Goal: Information Seeking & Learning: Learn about a topic

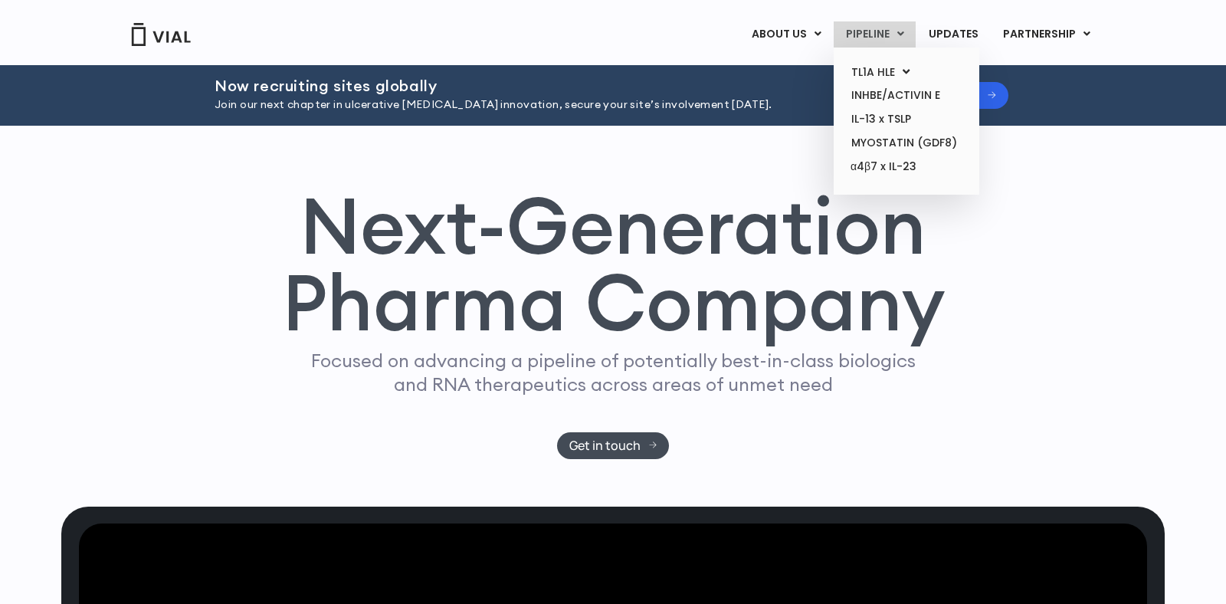
click at [876, 39] on link "PIPELINE" at bounding box center [874, 34] width 82 height 26
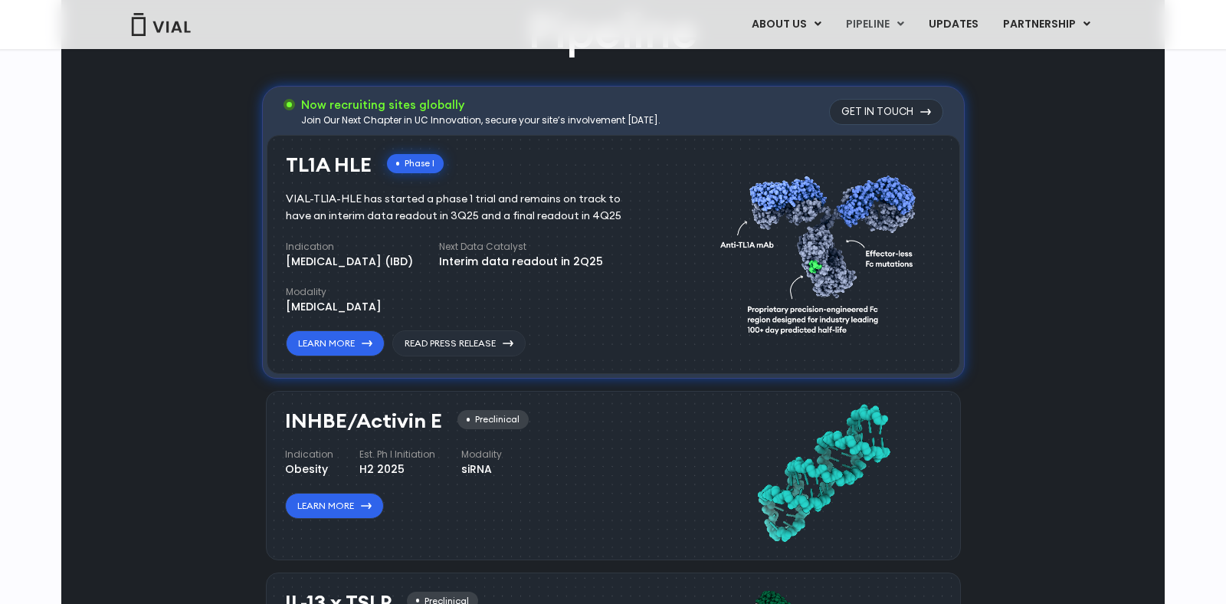
click at [875, 63] on link "TL1A HLE" at bounding box center [906, 63] width 134 height 24
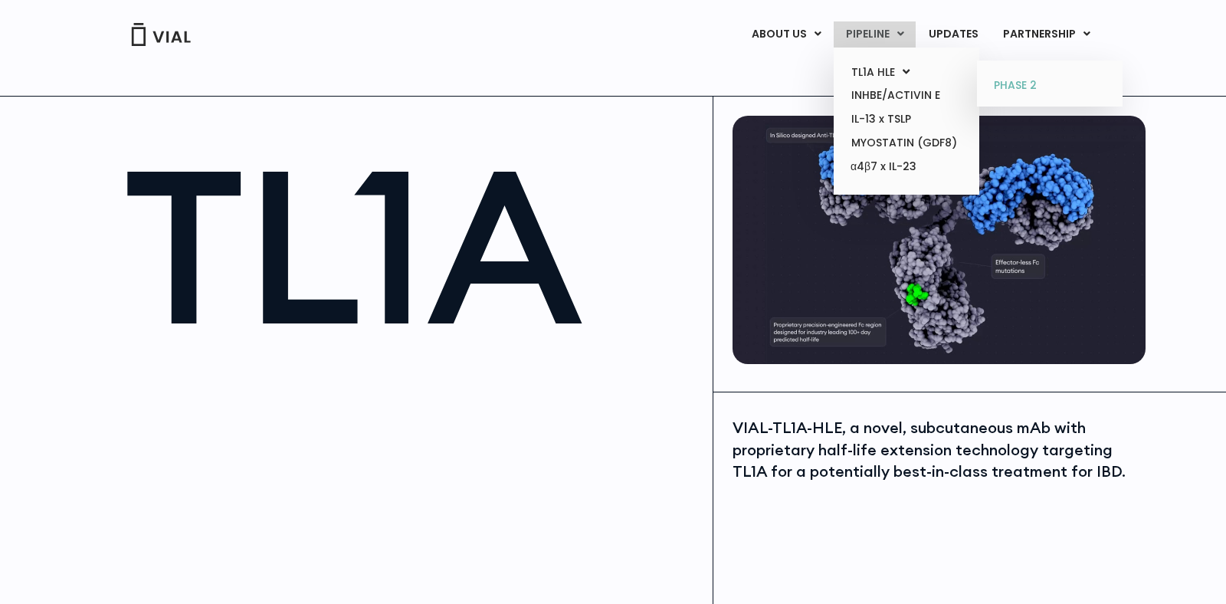
click at [1012, 83] on link "PHASE 2" at bounding box center [1049, 86] width 134 height 25
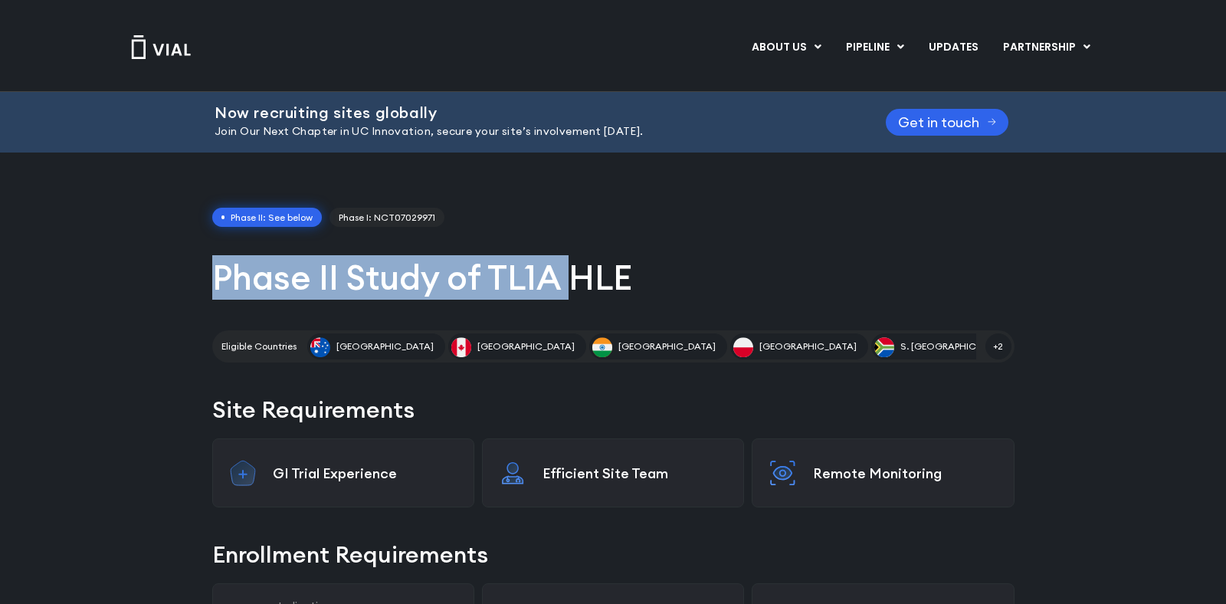
drag, startPoint x: 212, startPoint y: 275, endPoint x: 605, endPoint y: 281, distance: 393.0
click at [604, 280] on h1 "Phase II Study of TL1A HLE" at bounding box center [613, 277] width 802 height 44
drag, startPoint x: 628, startPoint y: 281, endPoint x: 222, endPoint y: 283, distance: 406.0
click at [222, 283] on h1 "Phase II Study of TL1A HLE" at bounding box center [613, 277] width 802 height 44
copy h1 "hase II Study of TL1A HLE"
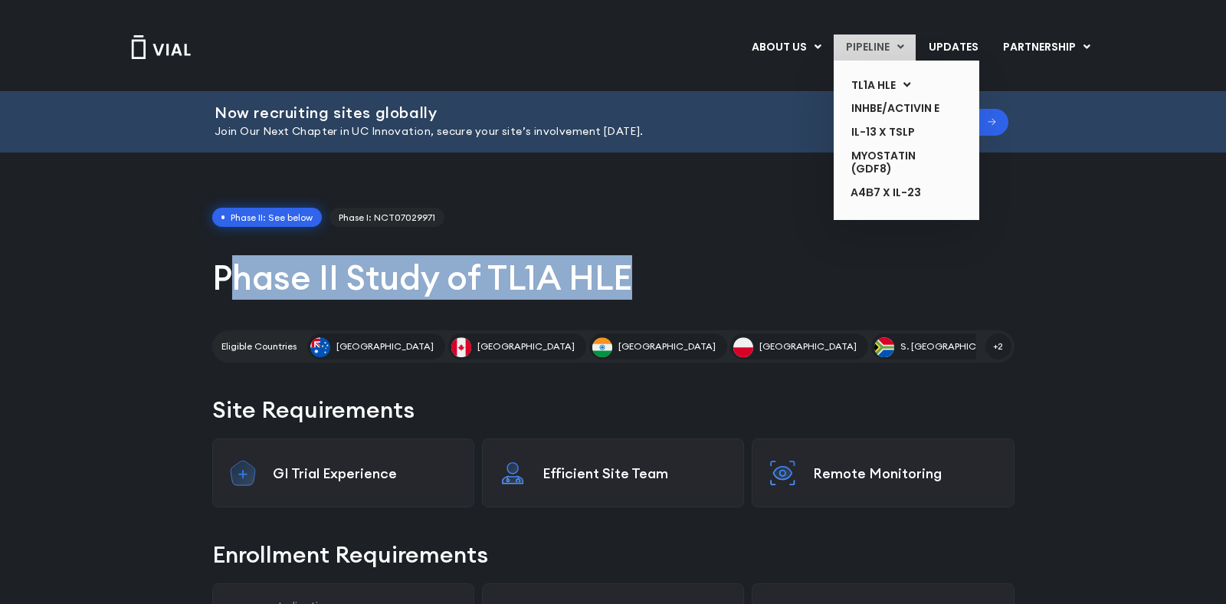
click at [868, 49] on link "PIPELINE" at bounding box center [874, 47] width 82 height 26
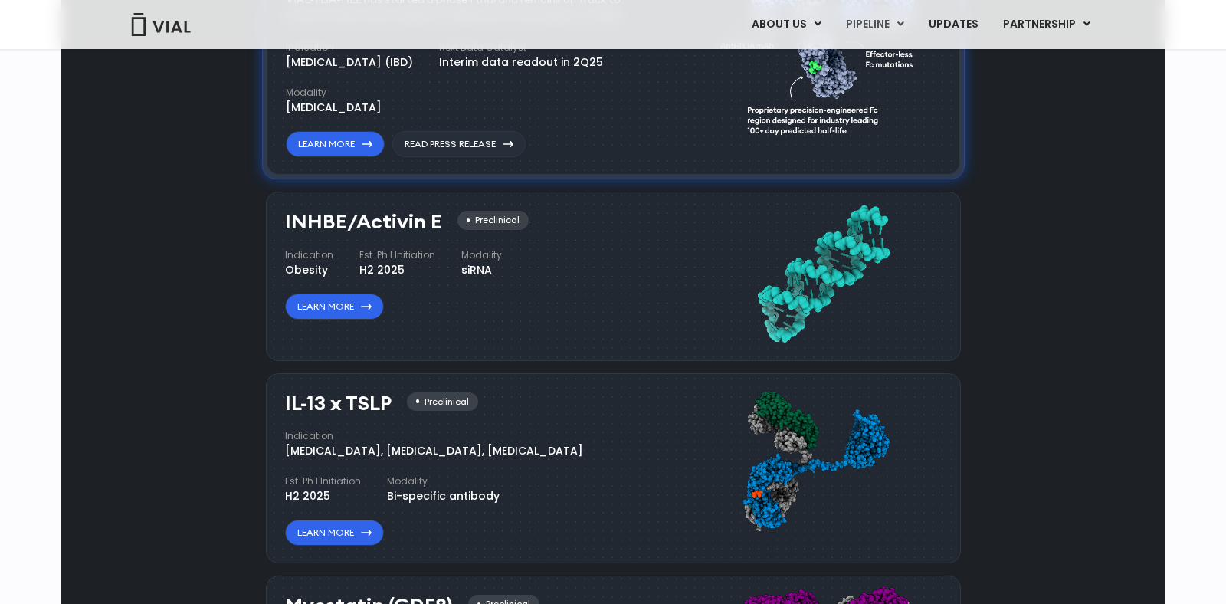
scroll to position [1167, 0]
drag, startPoint x: 285, startPoint y: 219, endPoint x: 437, endPoint y: 222, distance: 152.5
click at [437, 222] on h3 "INHBE/Activin E" at bounding box center [363, 221] width 157 height 22
copy h3 "INHBE/Activin E"
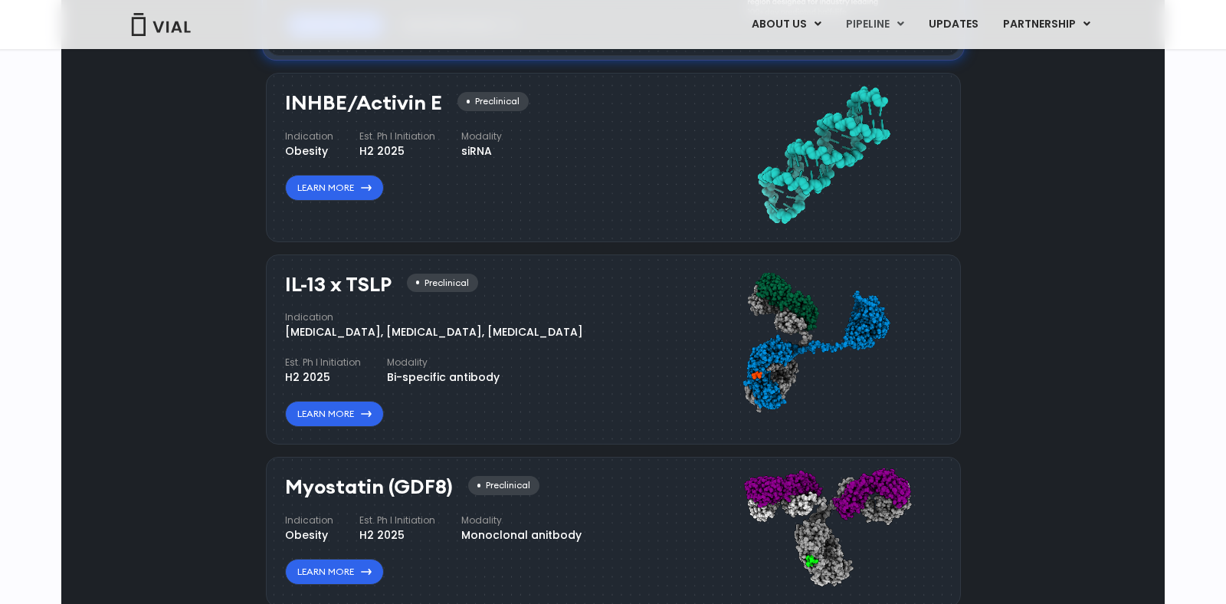
scroll to position [1317, 0]
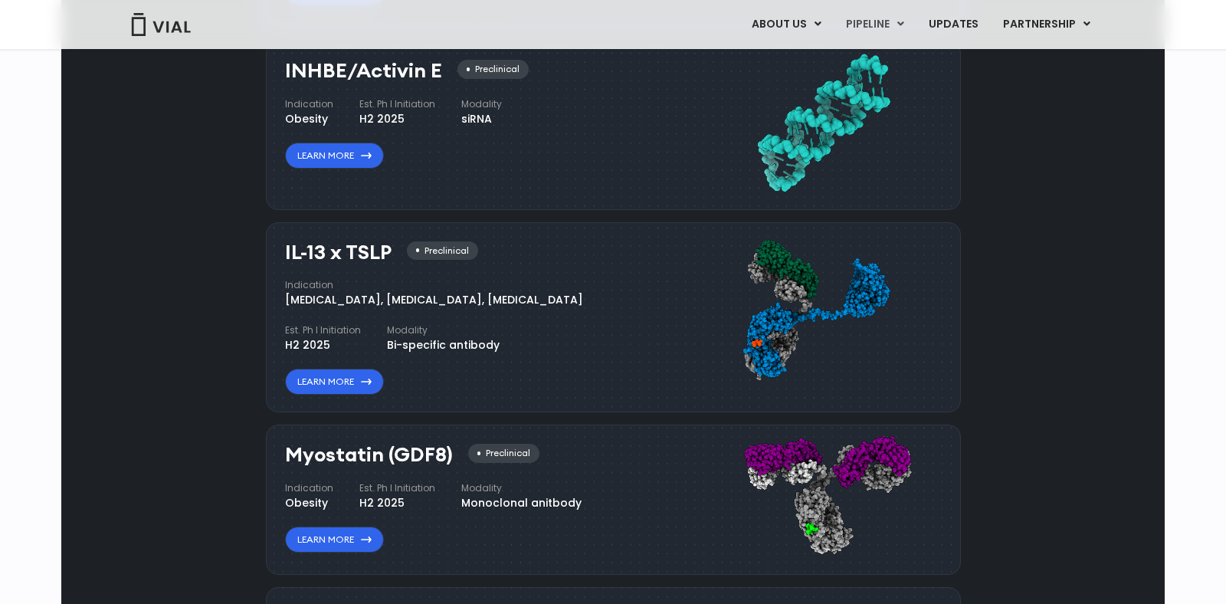
drag, startPoint x: 283, startPoint y: 253, endPoint x: 389, endPoint y: 255, distance: 106.5
click at [389, 255] on div "IL-13 x TSLP Preclinical Indication [MEDICAL_DATA], [MEDICAL_DATA], [MEDICAL_DA…" at bounding box center [613, 317] width 695 height 191
copy h3 "IL-13 x TSLP"
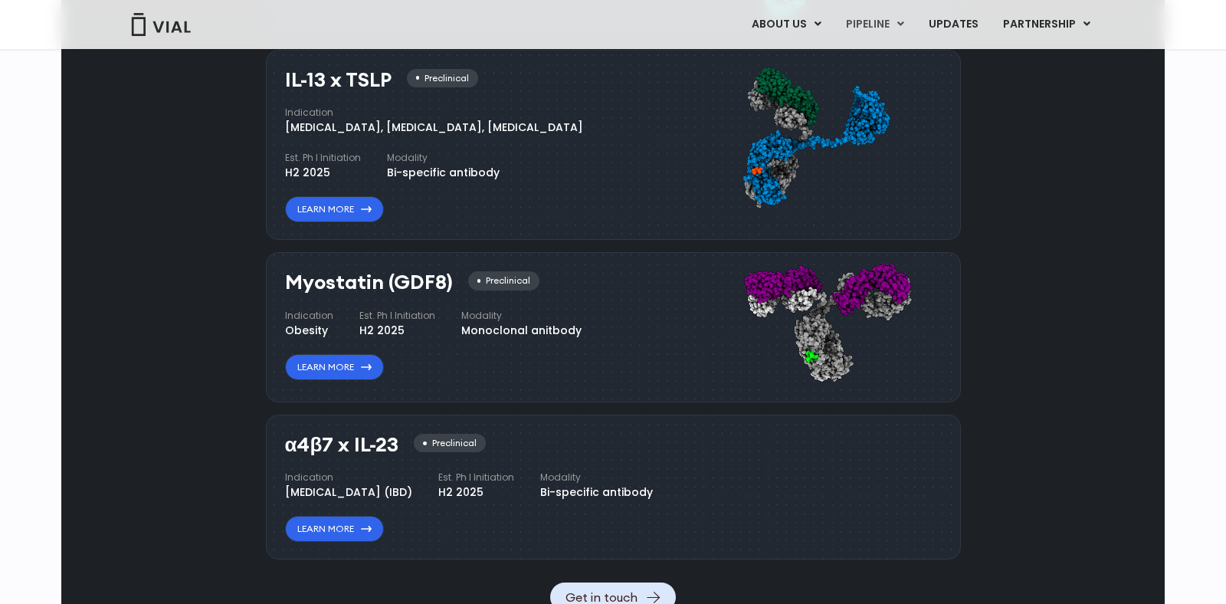
scroll to position [1515, 0]
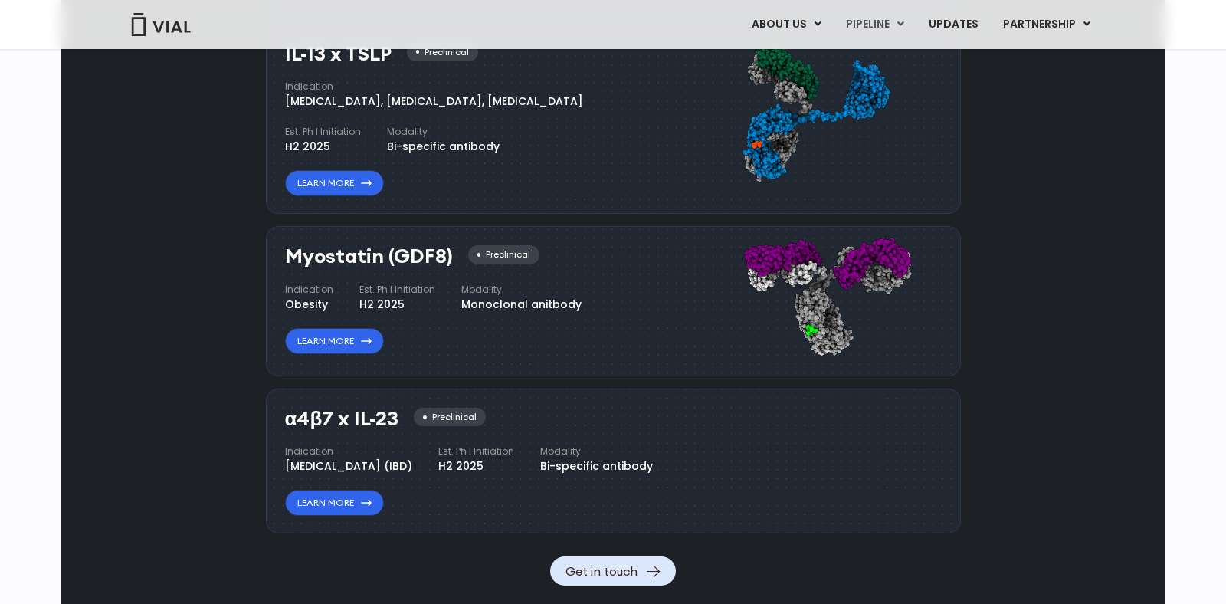
drag, startPoint x: 290, startPoint y: 253, endPoint x: 448, endPoint y: 257, distance: 157.9
click at [448, 257] on h3 "Myostatin (GDF8)" at bounding box center [369, 256] width 168 height 22
copy h3 "Myostatin (GDF8)"
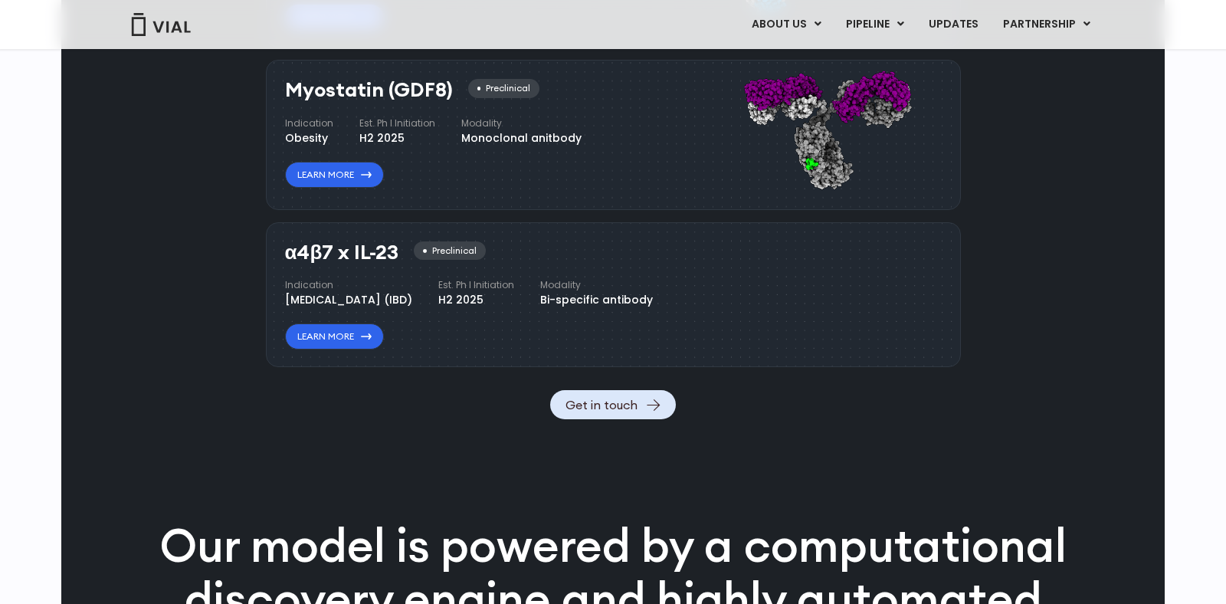
scroll to position [1734, 0]
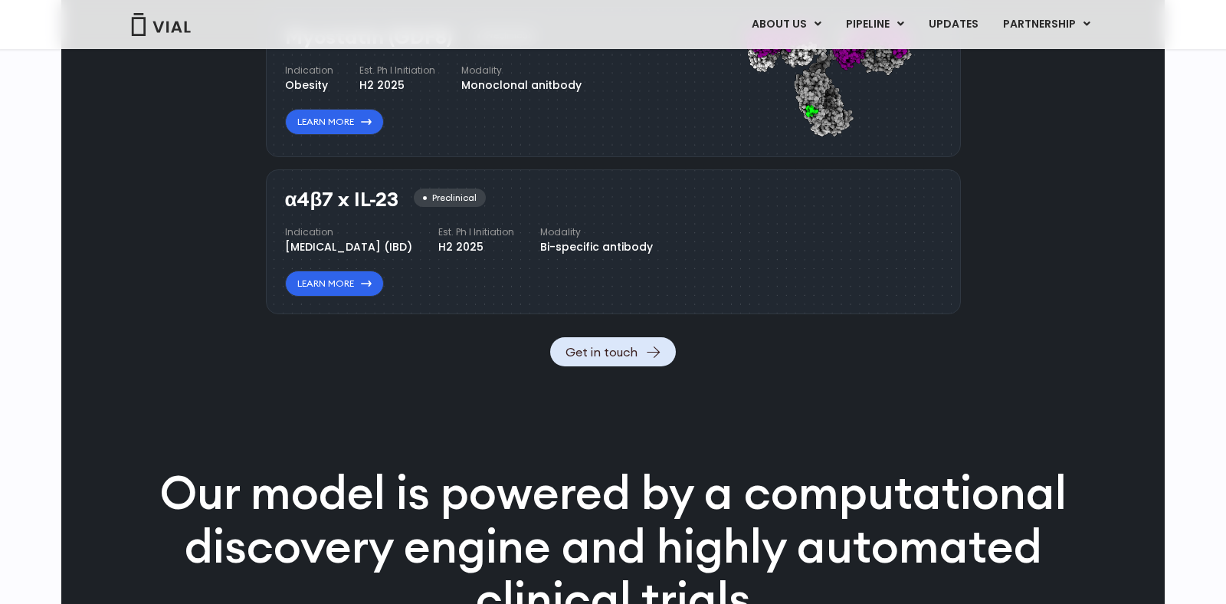
drag, startPoint x: 286, startPoint y: 198, endPoint x: 396, endPoint y: 201, distance: 110.3
click at [396, 201] on h3 "α4β7 x IL-23" at bounding box center [342, 199] width 114 height 22
copy h3 "α4β7 x IL-23"
